Goal: Information Seeking & Learning: Learn about a topic

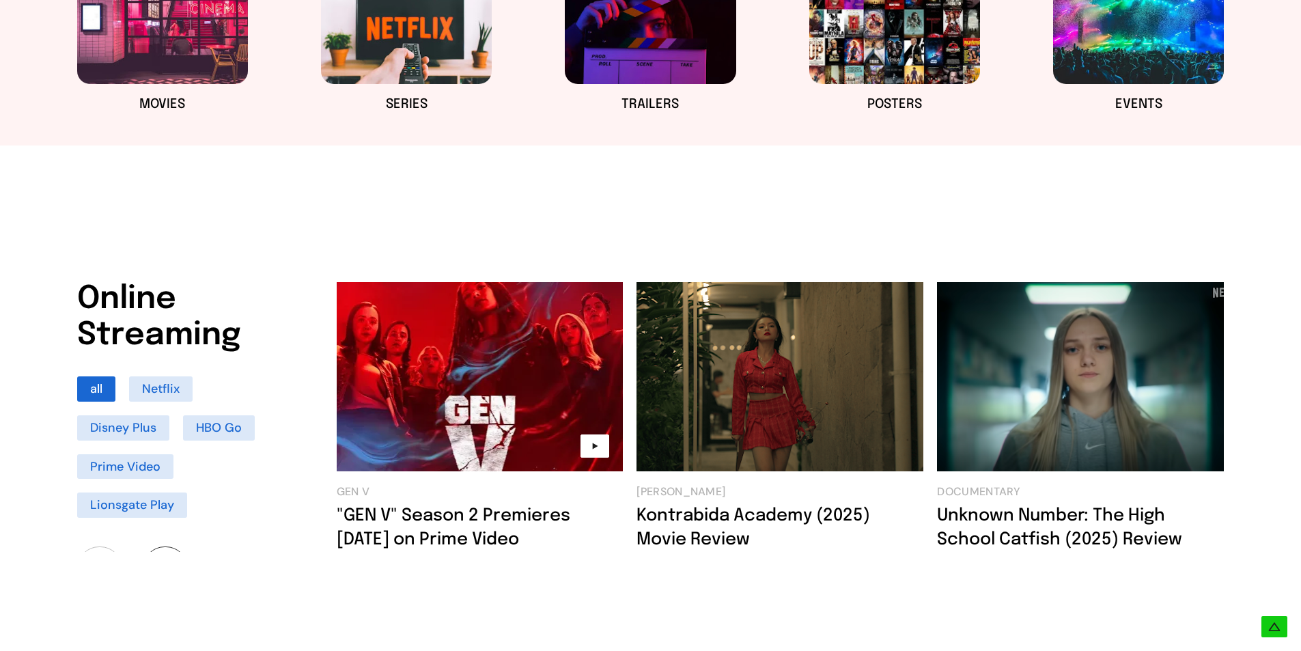
scroll to position [888, 0]
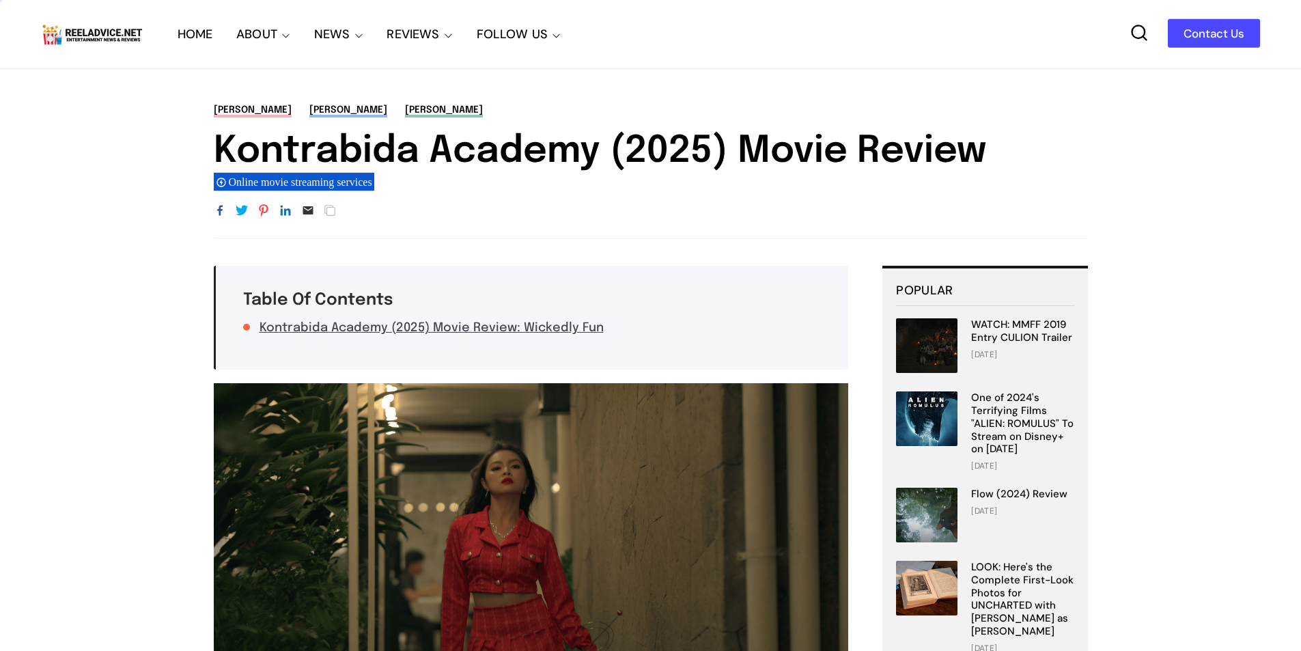
drag, startPoint x: 216, startPoint y: 152, endPoint x: 1009, endPoint y: 139, distance: 792.2
click at [1009, 139] on h1 "Kontrabida Academy (2025) Movie Review" at bounding box center [651, 152] width 874 height 44
copy h1 "Kontrabida Academy (2025) Movie Review"
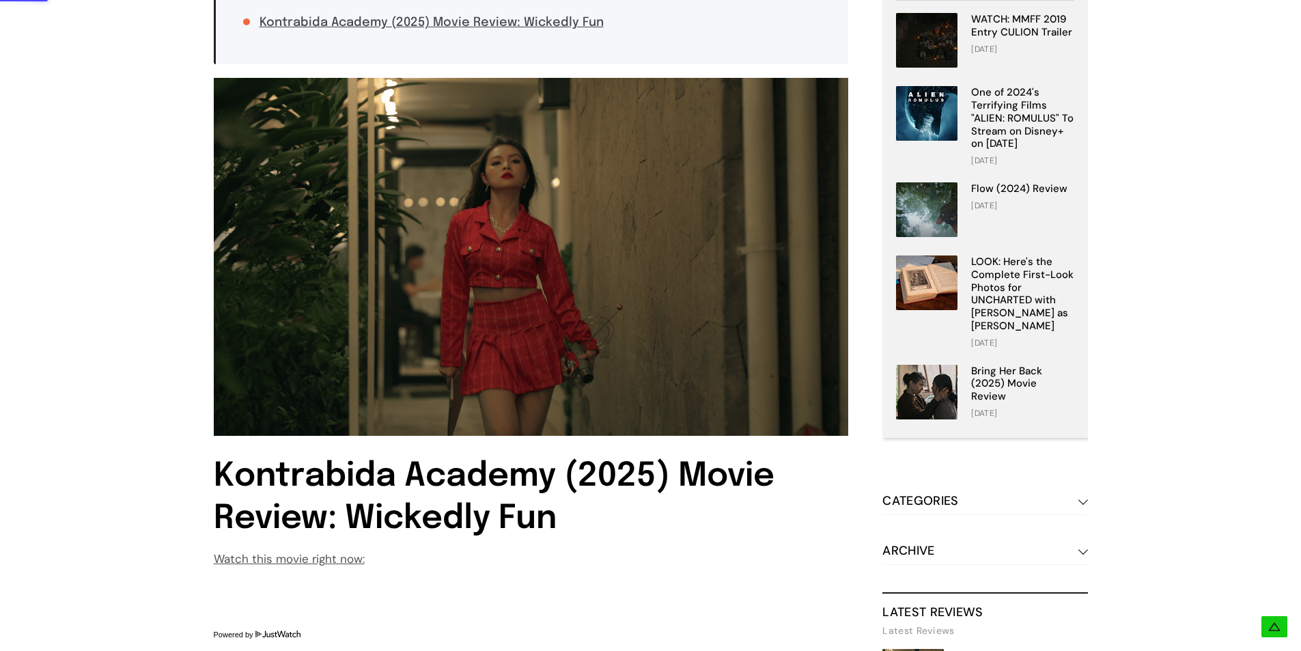
scroll to position [300, 0]
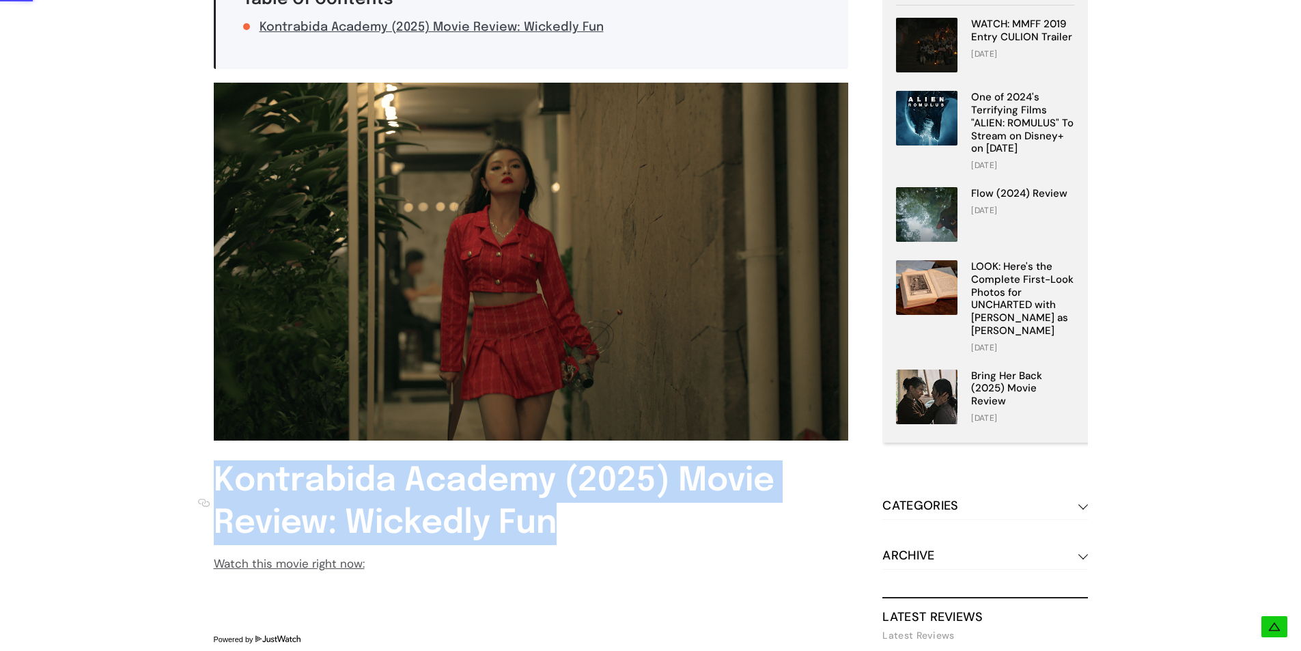
drag, startPoint x: 598, startPoint y: 523, endPoint x: 216, endPoint y: 492, distance: 383.0
click at [216, 492] on h1 "Kontrabida Academy (2025) Movie Review: Wickedly Fun" at bounding box center [514, 502] width 635 height 85
copy h1 "Kontrabida Academy (2025) Movie Review: Wickedly Fun"
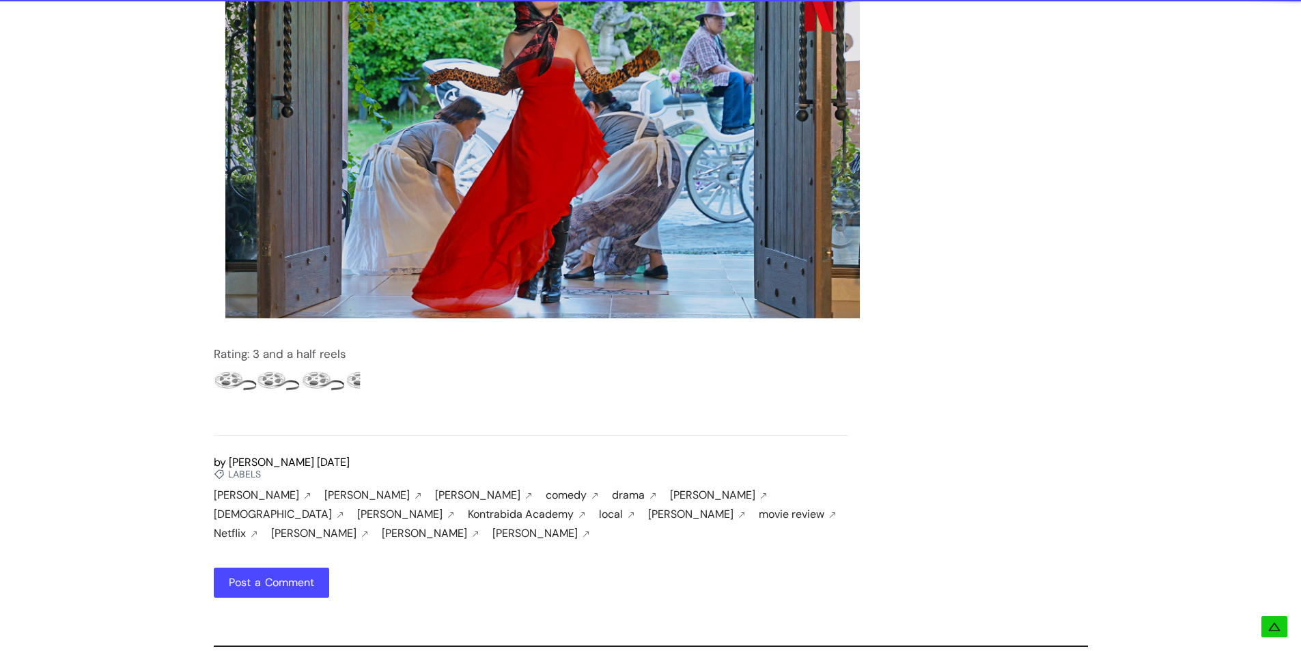
scroll to position [2936, 0]
